Goal: Navigation & Orientation: Find specific page/section

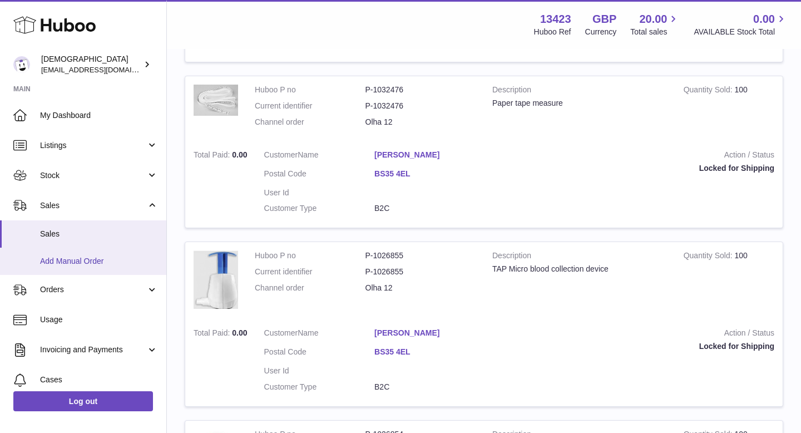
click at [78, 260] on span "Add Manual Order" at bounding box center [99, 261] width 118 height 11
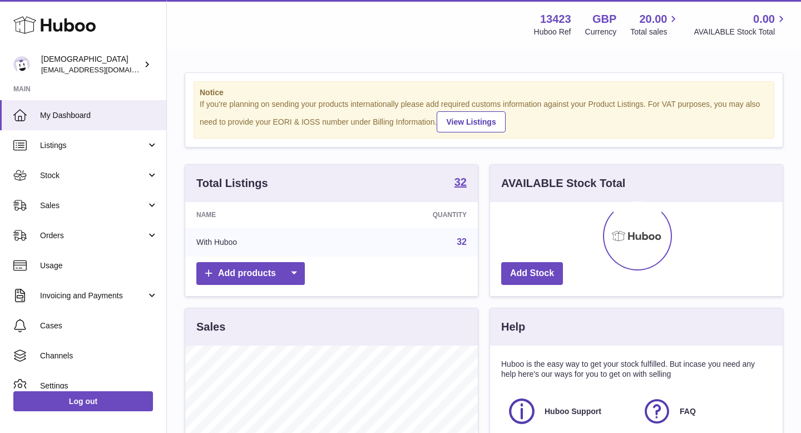
scroll to position [174, 293]
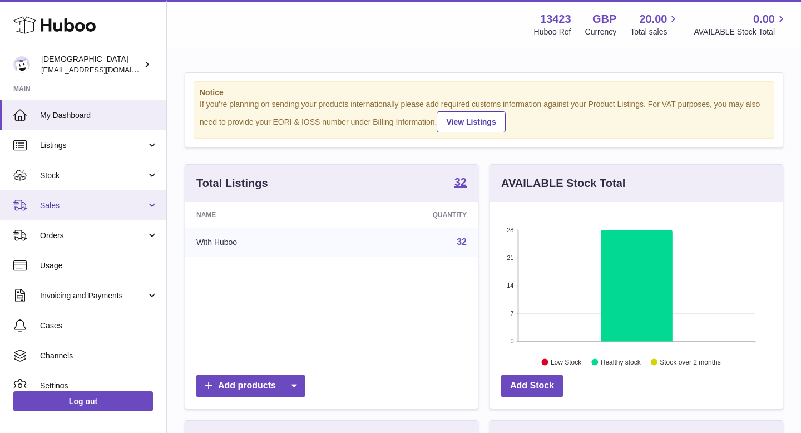
click at [73, 211] on link "Sales" at bounding box center [83, 205] width 166 height 30
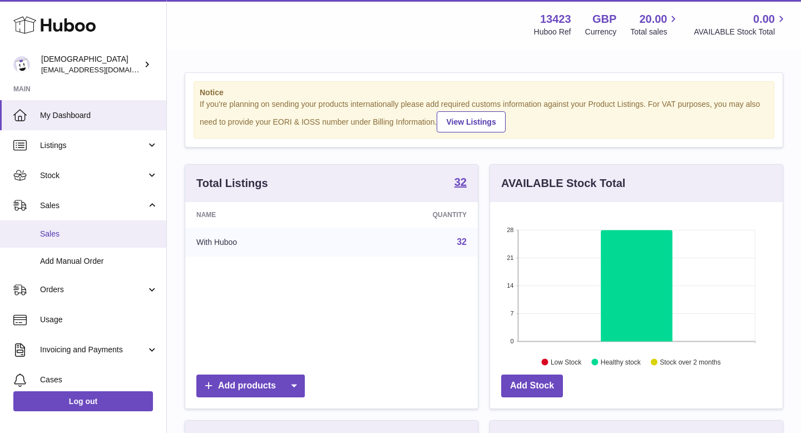
click at [72, 239] on link "Sales" at bounding box center [83, 233] width 166 height 27
